Goal: Check status: Check status

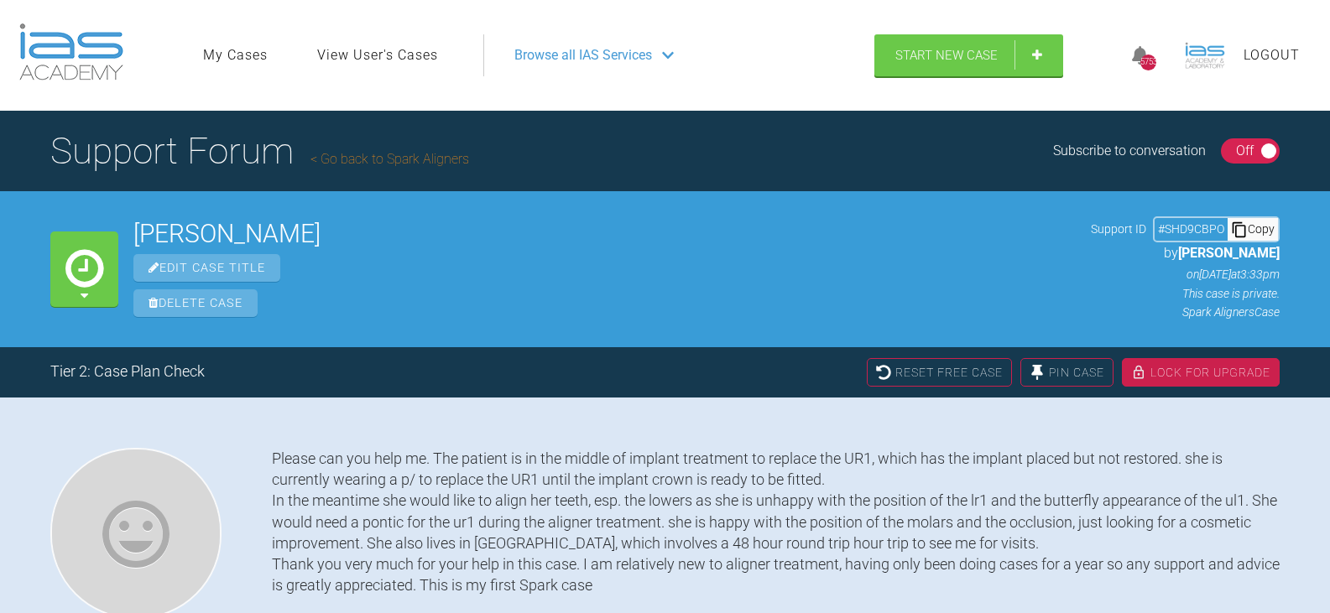
click at [551, 50] on span "Browse all IAS Services" at bounding box center [583, 55] width 138 height 22
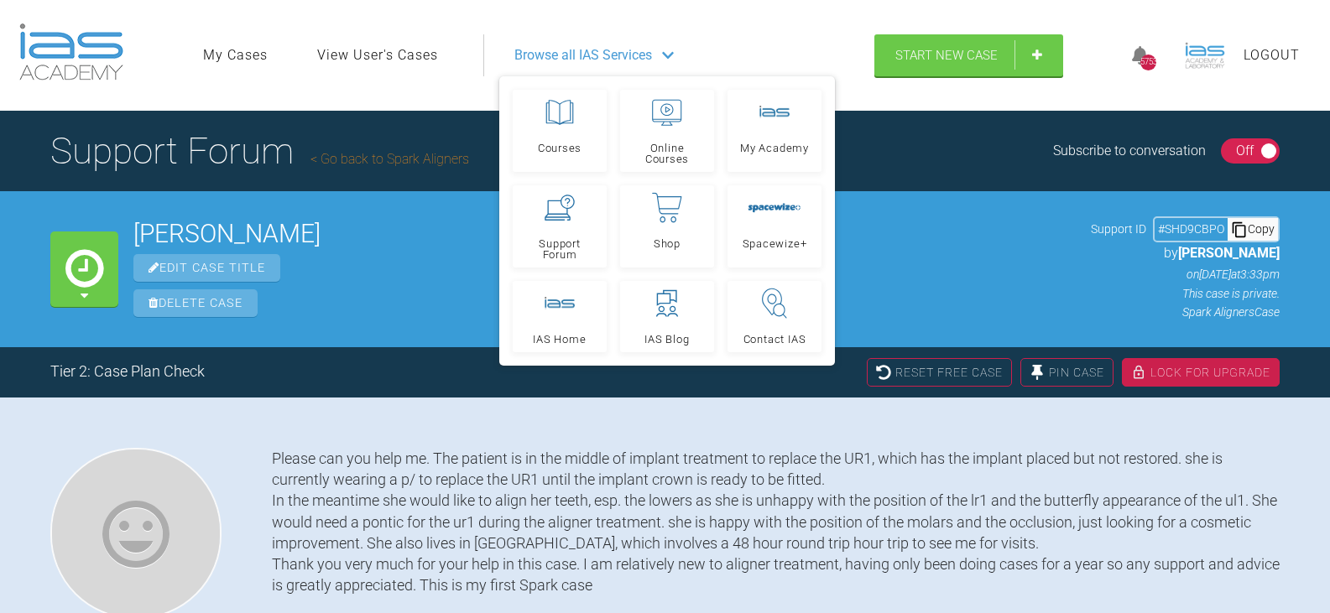
click at [763, 29] on nav "My Cases View User's Cases Logout Browse all IAS Services Courses Online Course…" at bounding box center [531, 55] width 686 height 72
click at [247, 53] on link "My Cases" at bounding box center [235, 55] width 65 height 22
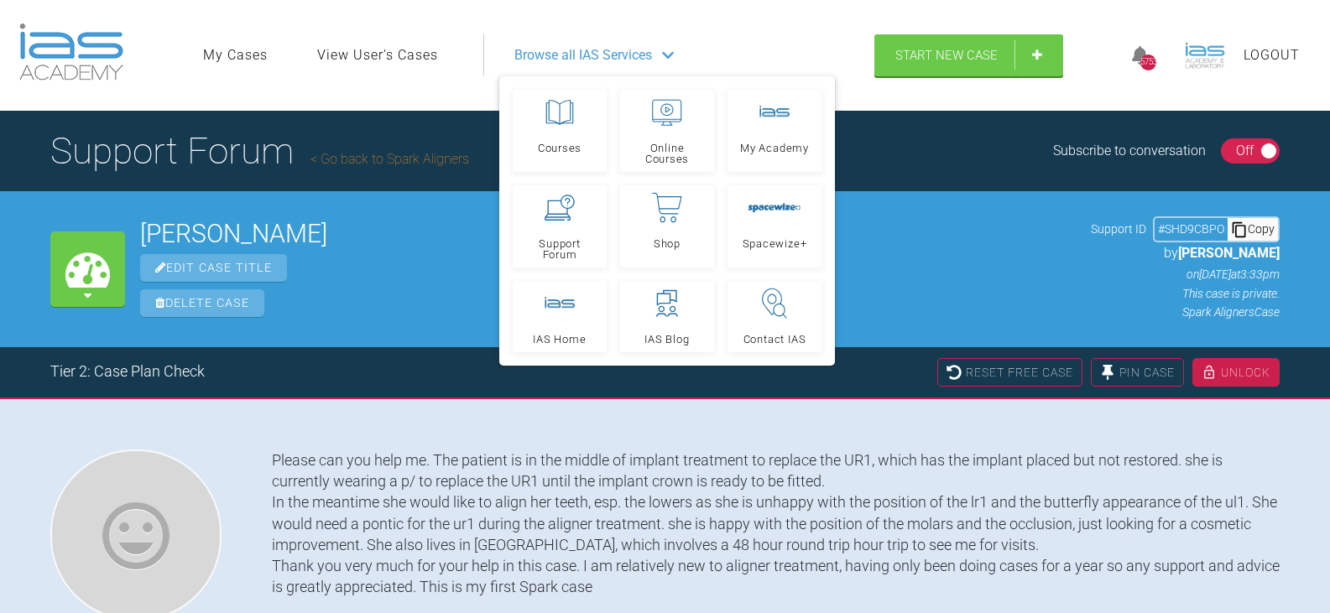
scroll to position [175, 0]
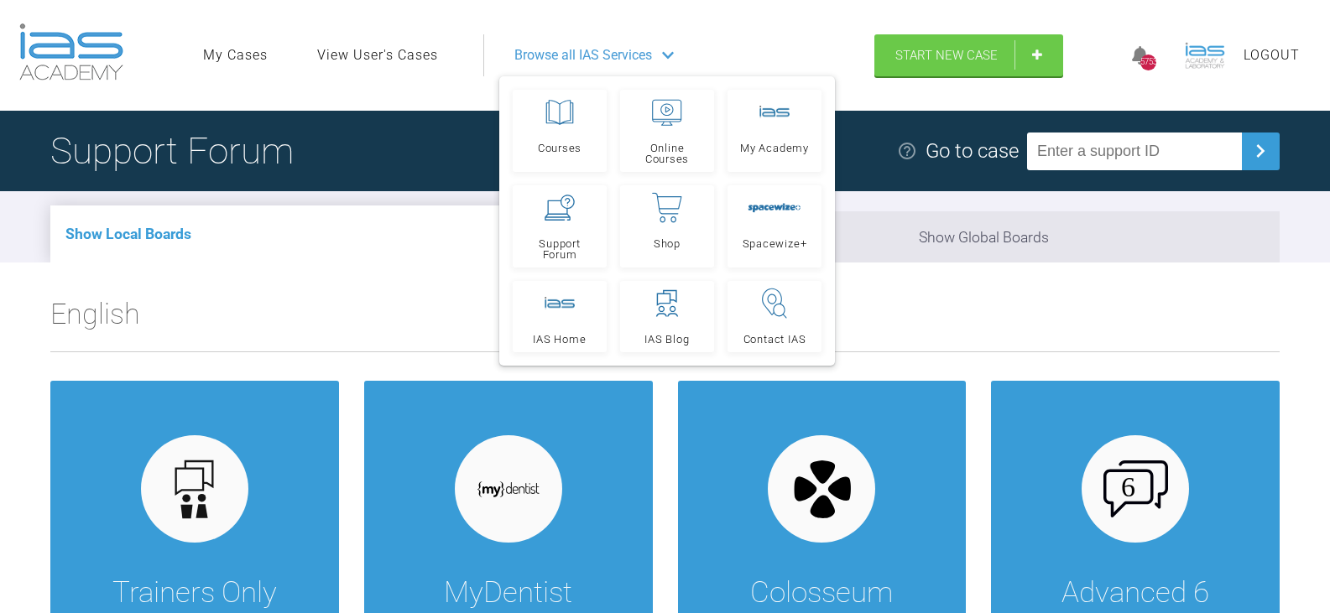
click at [1161, 149] on input "text" at bounding box center [1134, 152] width 215 height 38
paste input "NMZWKIXZ"
type input "NMZWKIXZ"
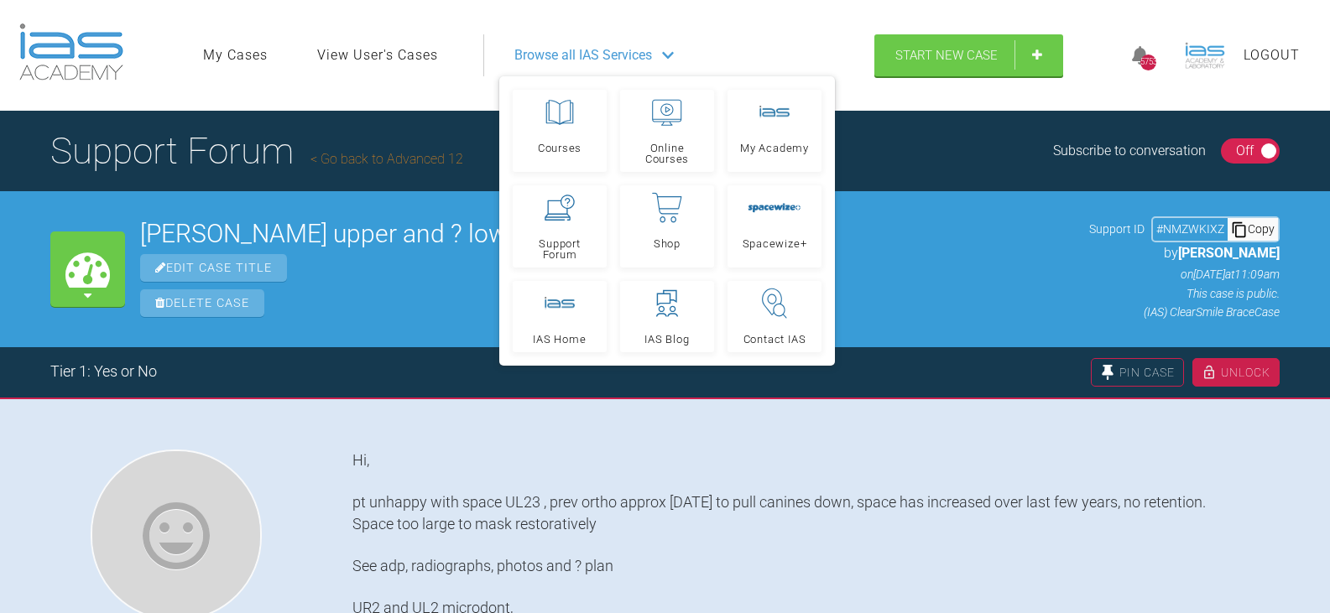
click at [935, 133] on div "Support Forum Go back to Advanced 12 Subscribe to conversation On Off" at bounding box center [665, 151] width 1330 height 81
click at [804, 48] on div "Browse all IAS Services" at bounding box center [671, 55] width 345 height 42
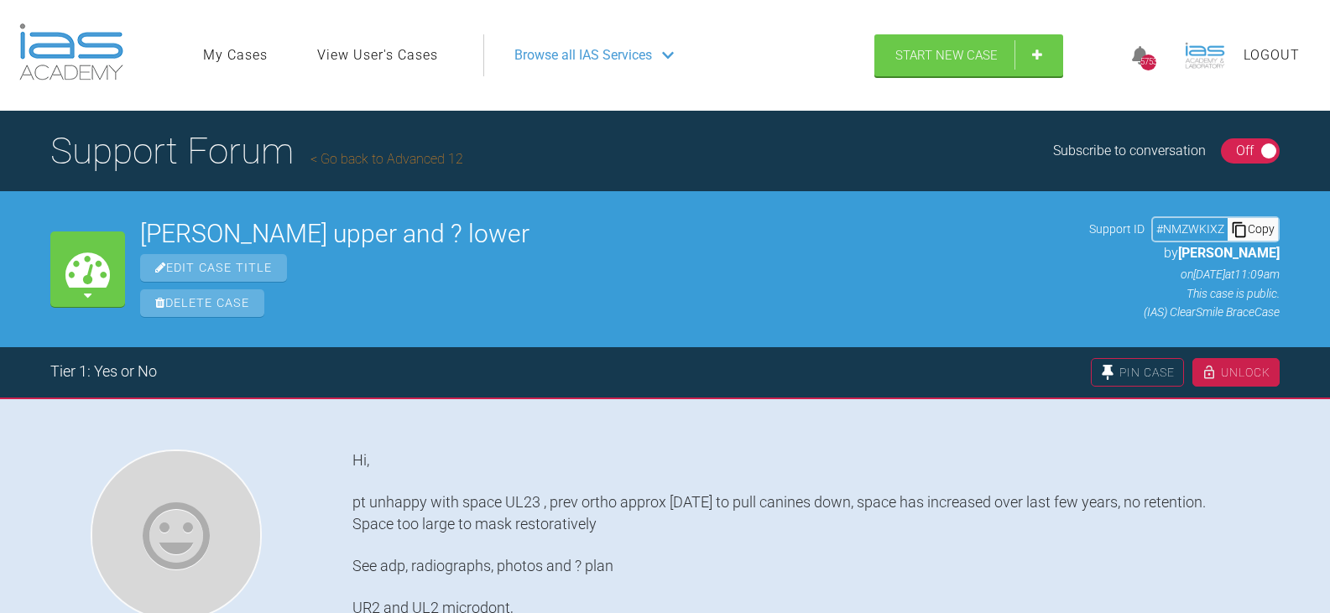
click at [1228, 375] on div "Unlock" at bounding box center [1236, 372] width 87 height 29
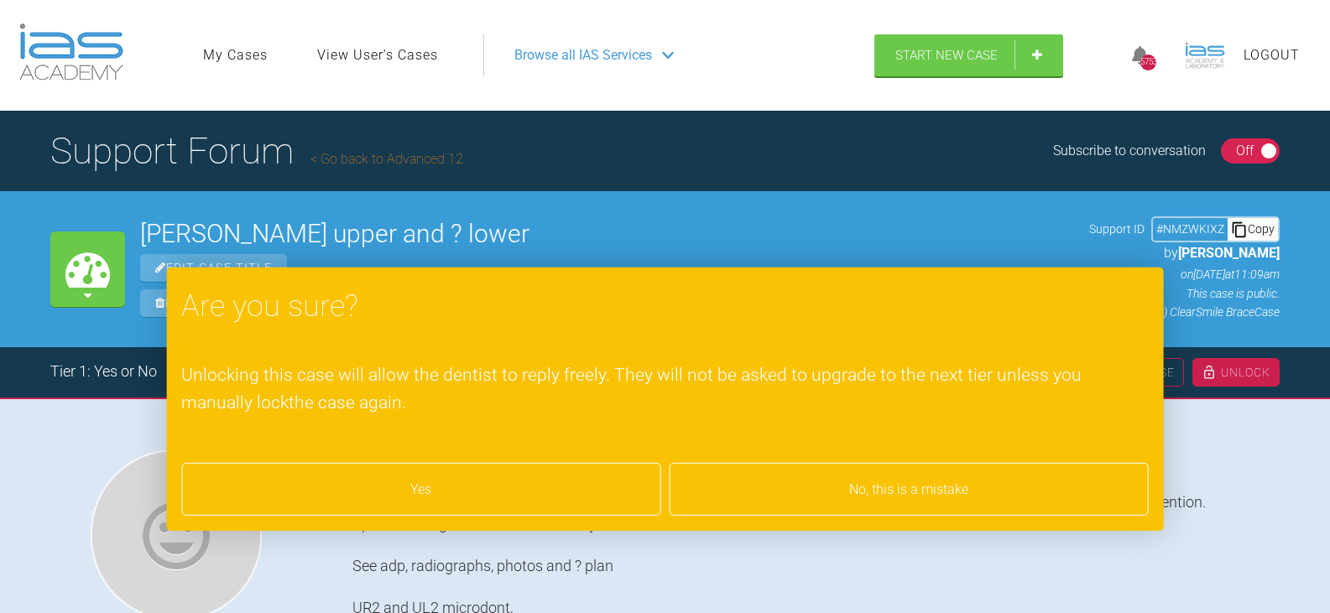
click at [514, 492] on div "Yes" at bounding box center [420, 490] width 479 height 54
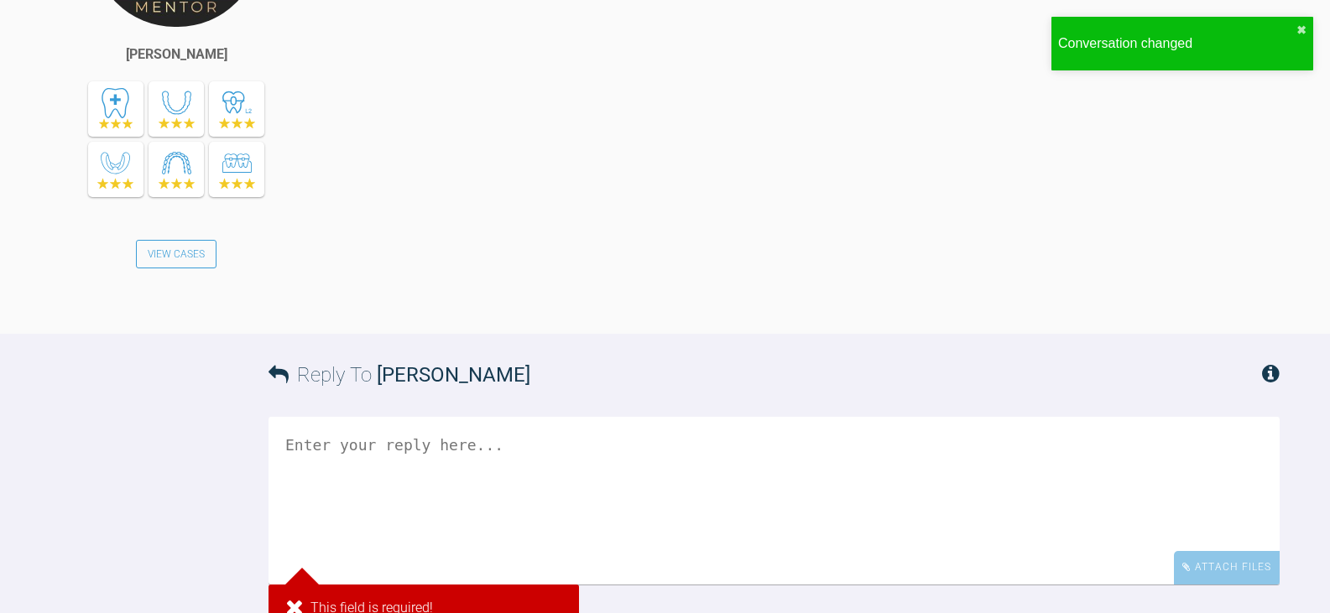
scroll to position [1564, 0]
